Goal: Task Accomplishment & Management: Use online tool/utility

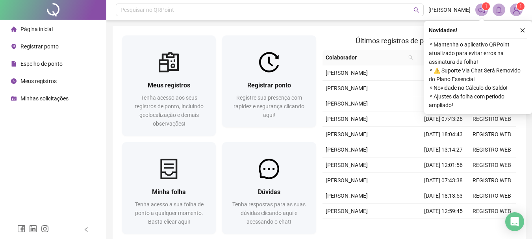
click at [66, 45] on li "Registrar ponto" at bounding box center [53, 47] width 103 height 16
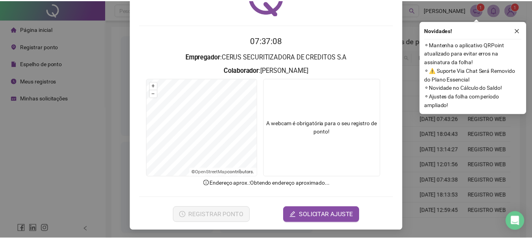
scroll to position [51, 0]
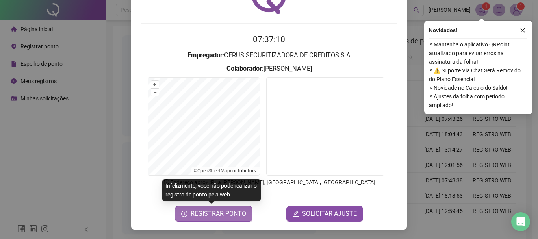
click at [239, 215] on span "REGISTRAR PONTO" at bounding box center [217, 213] width 55 height 9
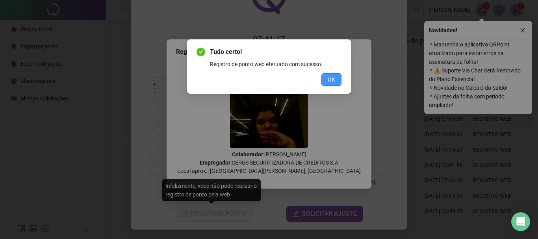
click at [335, 79] on button "OK" at bounding box center [331, 79] width 20 height 13
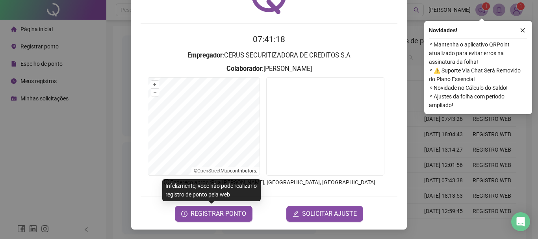
click at [451, 165] on div "Registro de ponto web 07:41:18 Empregador : CERUS SECURITIZADORA DE CREDITOS S.…" at bounding box center [269, 119] width 538 height 239
